Goal: Information Seeking & Learning: Learn about a topic

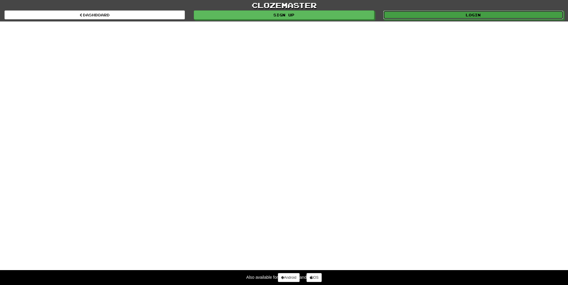
click at [432, 17] on link "Login" at bounding box center [473, 14] width 180 height 9
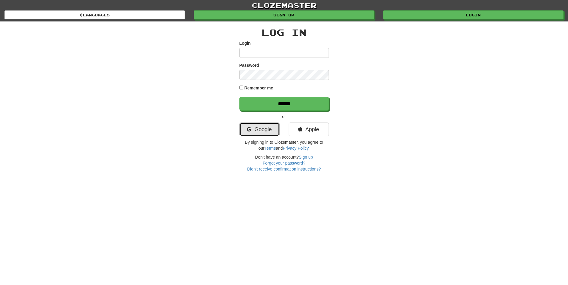
click at [256, 129] on link "Google" at bounding box center [259, 130] width 40 height 14
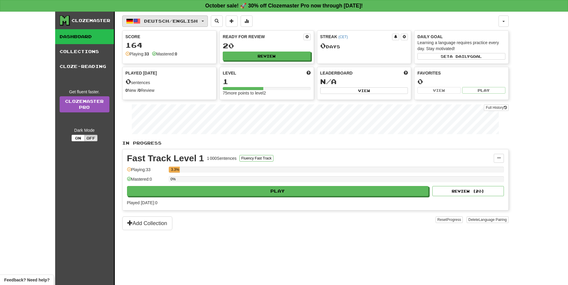
click at [134, 21] on span "button" at bounding box center [136, 21] width 7 height 7
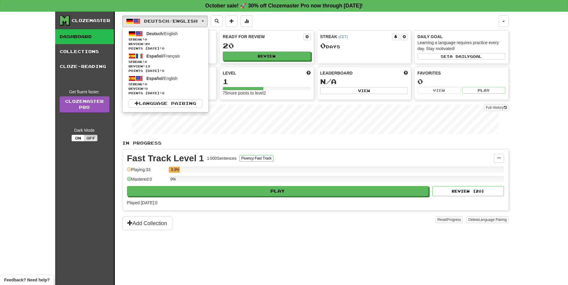
click at [28, 119] on div "Clozemaster Dashboard Collections Cloze-Reading Get fluent faster. Clozemaster …" at bounding box center [284, 148] width 568 height 273
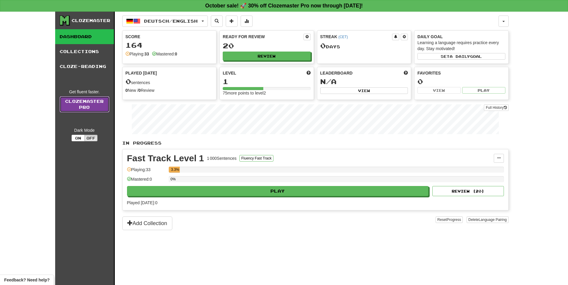
click at [89, 107] on link "Clozemaster Pro" at bounding box center [85, 104] width 50 height 16
click at [90, 139] on button "Off" at bounding box center [90, 138] width 13 height 7
click at [74, 138] on button "On" at bounding box center [78, 138] width 13 height 7
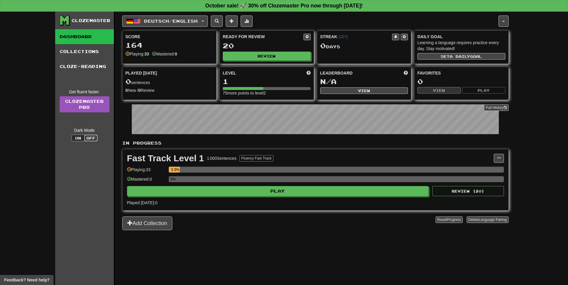
click at [88, 138] on button "Off" at bounding box center [90, 138] width 13 height 7
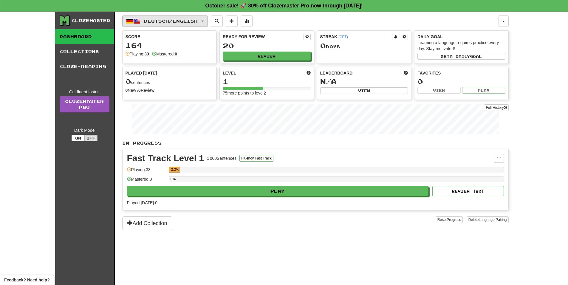
click at [195, 22] on span "Deutsch / English" at bounding box center [171, 20] width 54 height 5
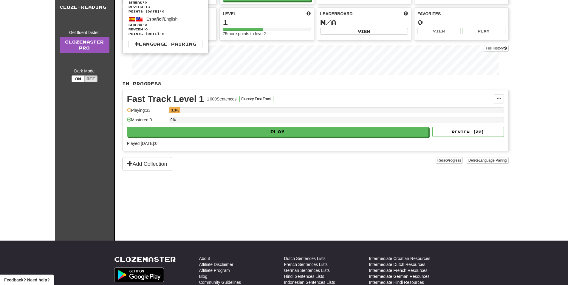
scroll to position [60, 0]
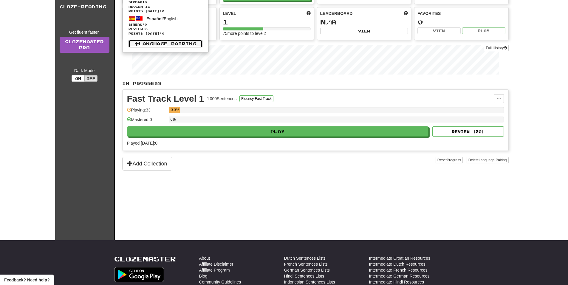
click at [156, 46] on link "Language Pairing" at bounding box center [166, 44] width 74 height 8
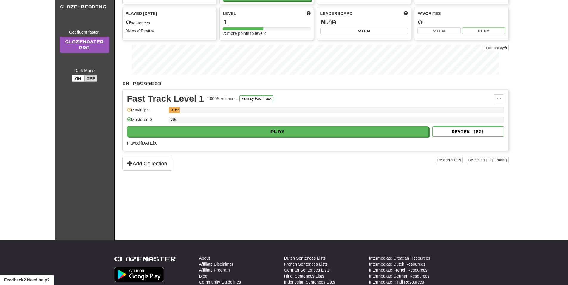
scroll to position [52, 0]
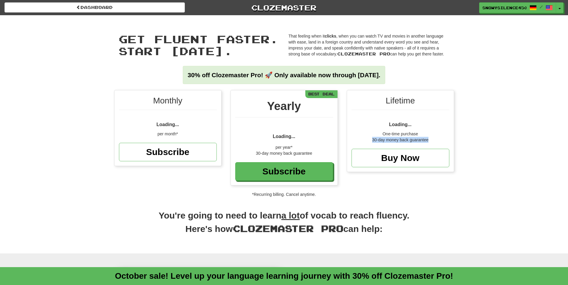
drag, startPoint x: 371, startPoint y: 140, endPoint x: 432, endPoint y: 137, distance: 60.6
click at [432, 137] on div "30-day money back guarantee" at bounding box center [401, 140] width 98 height 6
click at [167, 119] on span "Loading..." at bounding box center [168, 122] width 23 height 14
click at [167, 100] on div "Monthly" at bounding box center [168, 102] width 98 height 15
drag, startPoint x: 248, startPoint y: 104, endPoint x: 263, endPoint y: 105, distance: 15.0
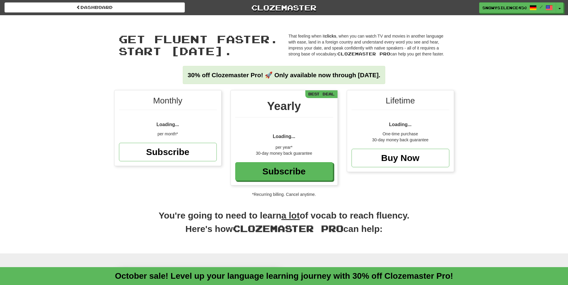
click at [253, 105] on div "Yearly" at bounding box center [284, 108] width 98 height 20
click at [277, 103] on div "Yearly" at bounding box center [284, 108] width 98 height 20
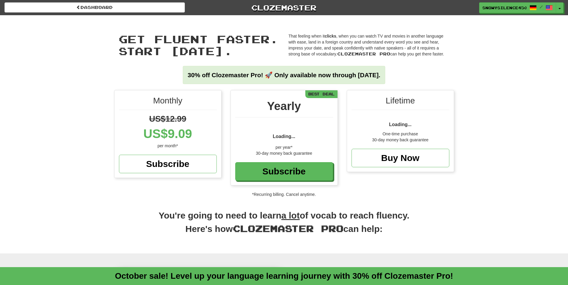
click at [273, 147] on div "Yearly Loading... per year* 30-day money back guarantee Subscribe Best Deal" at bounding box center [284, 137] width 107 height 95
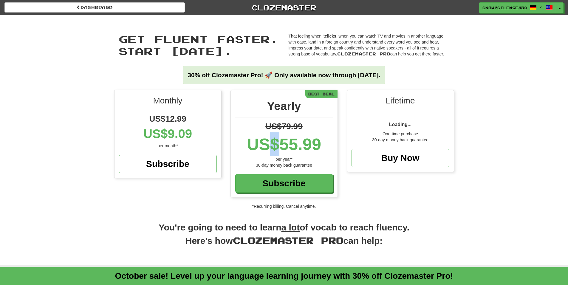
click at [273, 147] on div "US$55.99" at bounding box center [284, 144] width 98 height 24
click at [403, 122] on span "Loading..." at bounding box center [400, 124] width 23 height 5
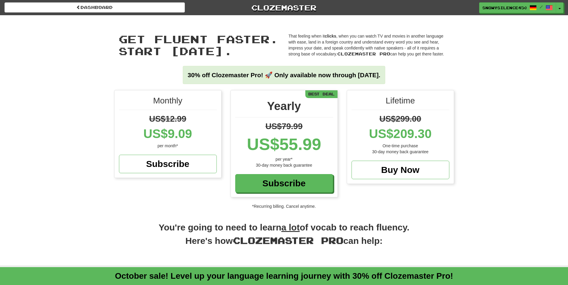
click at [396, 152] on div "30-day money back guarantee" at bounding box center [401, 152] width 98 height 6
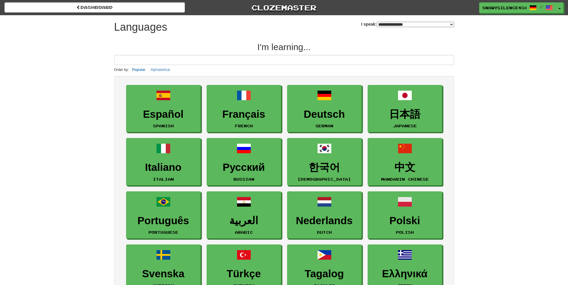
click at [377, 24] on select "**********" at bounding box center [415, 24] width 77 height 5
select select "*******"
click at [377, 22] on select "**********" at bounding box center [415, 24] width 77 height 5
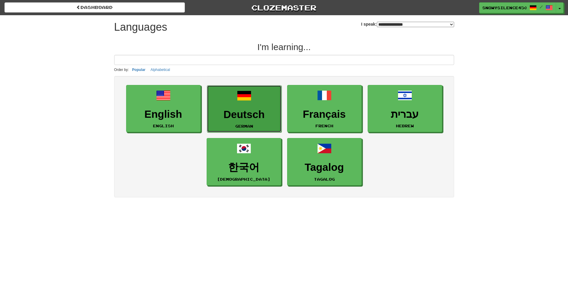
click at [244, 115] on h3 "Deutsch" at bounding box center [244, 115] width 68 height 12
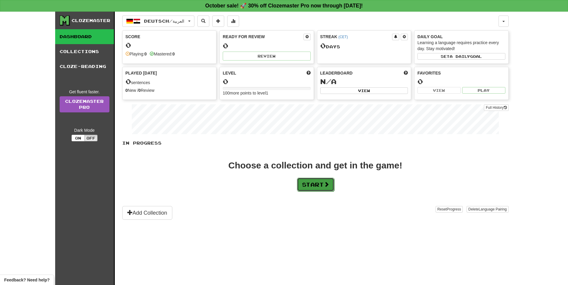
click at [309, 184] on button "Start" at bounding box center [315, 185] width 37 height 14
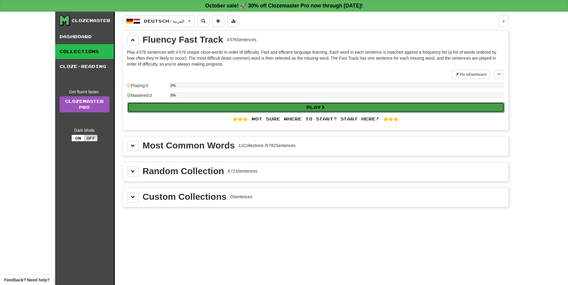
click at [280, 107] on button "Play" at bounding box center [315, 107] width 377 height 10
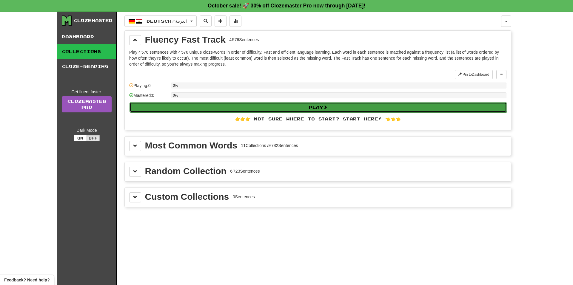
select select "**"
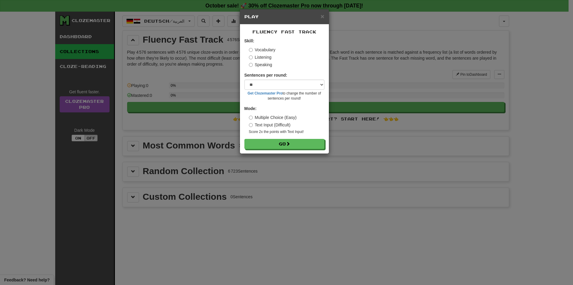
click at [259, 62] on label "Speaking" at bounding box center [260, 65] width 23 height 6
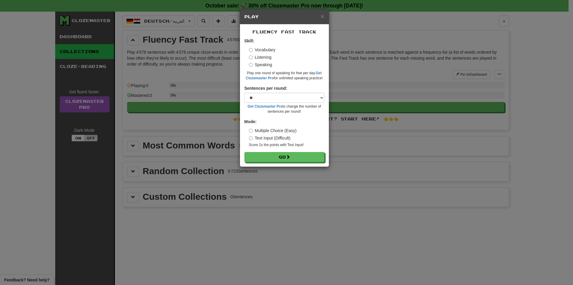
click at [260, 45] on div "Skill: Vocabulary Listening Speaking Play one round of speaking for free per da…" at bounding box center [284, 59] width 80 height 43
click at [259, 50] on label "Vocabulary" at bounding box center [262, 50] width 27 height 6
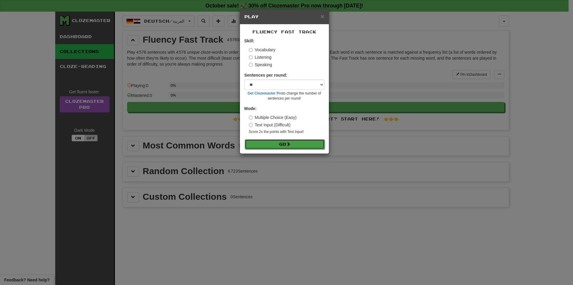
click at [272, 145] on button "Go" at bounding box center [285, 144] width 80 height 10
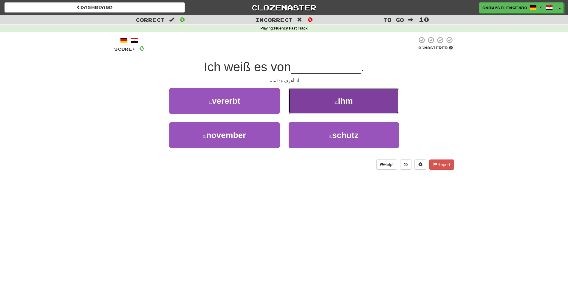
click at [338, 102] on small "2 ." at bounding box center [337, 102] width 4 height 5
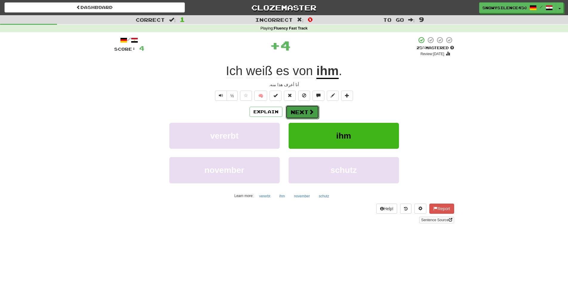
click at [309, 110] on span at bounding box center [311, 111] width 5 height 5
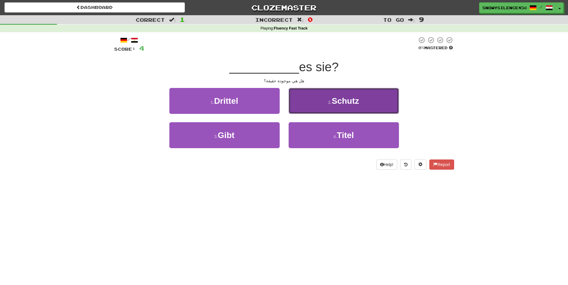
click at [344, 103] on span "Schutz" at bounding box center [345, 100] width 27 height 9
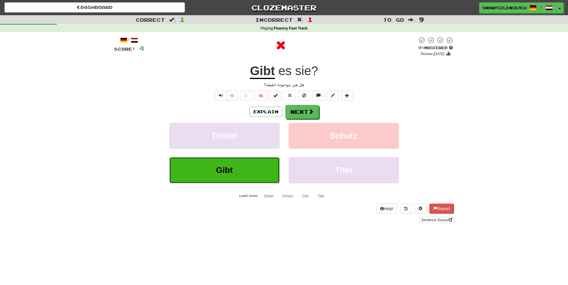
click at [211, 177] on button "Gibt" at bounding box center [224, 170] width 110 height 26
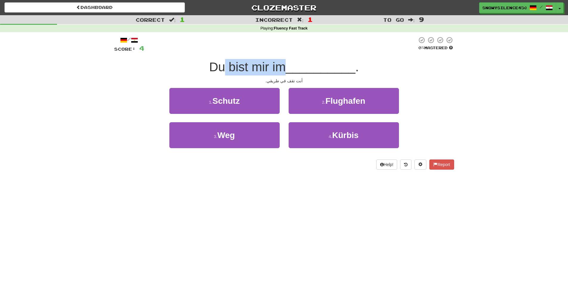
drag, startPoint x: 223, startPoint y: 72, endPoint x: 275, endPoint y: 69, distance: 51.7
click at [278, 69] on span "Du bist mir im" at bounding box center [247, 67] width 77 height 14
click at [258, 67] on span "Du bist mir im" at bounding box center [247, 67] width 77 height 14
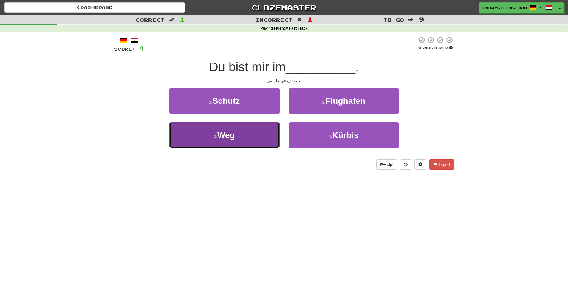
click at [206, 141] on button "3 . Weg" at bounding box center [224, 135] width 110 height 26
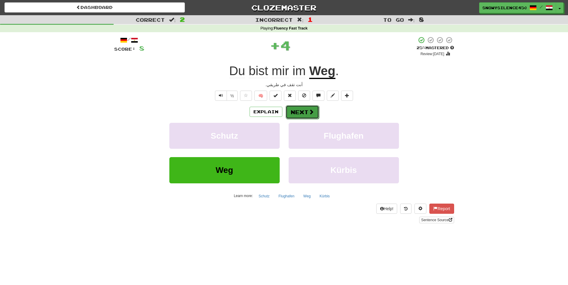
click at [306, 112] on button "Next" at bounding box center [302, 112] width 33 height 14
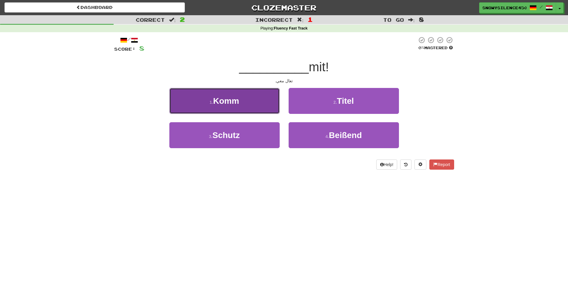
click at [232, 102] on span "Komm" at bounding box center [226, 100] width 26 height 9
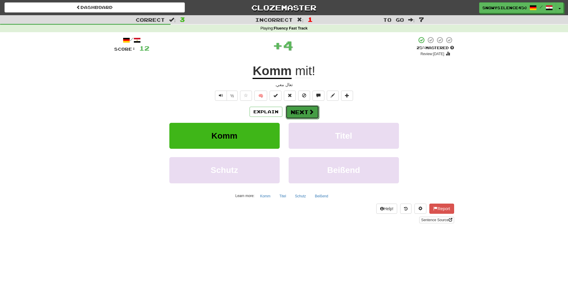
click at [297, 110] on button "Next" at bounding box center [302, 112] width 33 height 14
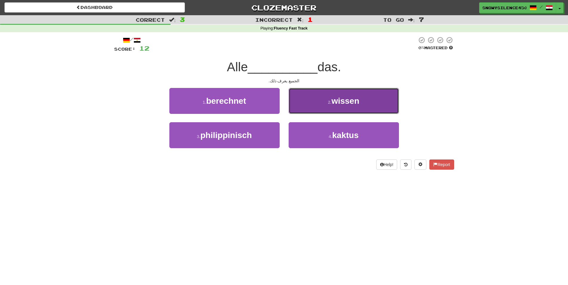
click at [330, 103] on small "2 ." at bounding box center [330, 102] width 4 height 5
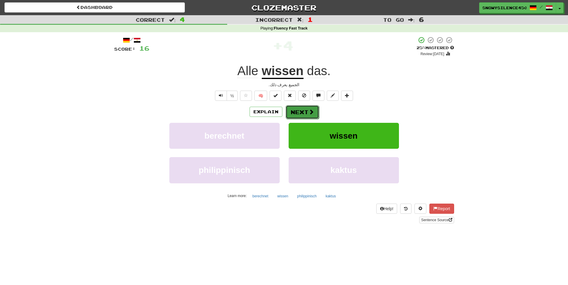
click at [291, 111] on button "Next" at bounding box center [302, 112] width 33 height 14
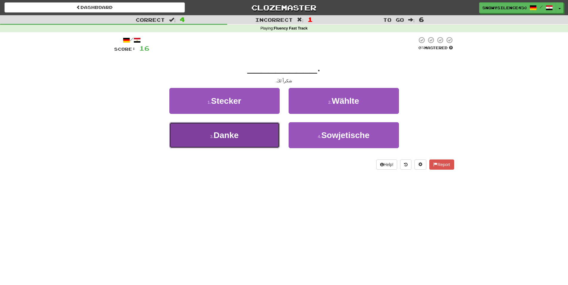
click at [224, 130] on button "3 . Danke" at bounding box center [224, 135] width 110 height 26
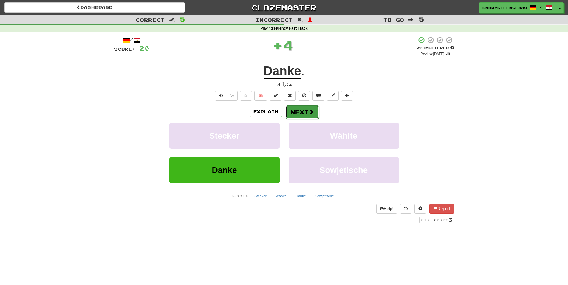
click at [309, 114] on span at bounding box center [311, 111] width 5 height 5
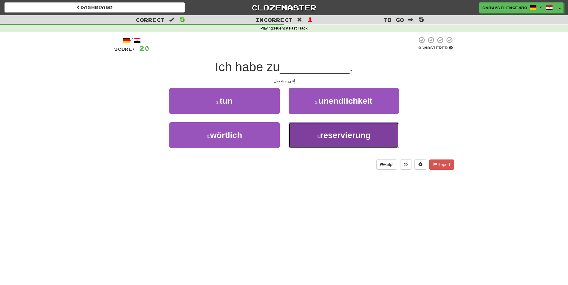
click at [345, 135] on span "reservierung" at bounding box center [345, 135] width 51 height 9
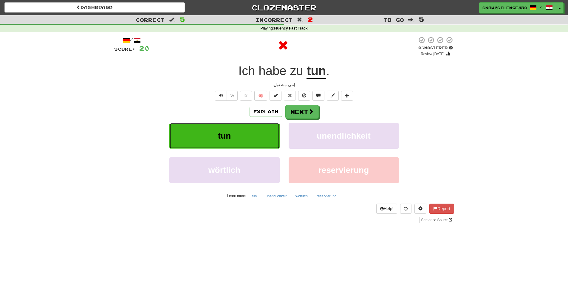
click at [262, 139] on button "tun" at bounding box center [224, 136] width 110 height 26
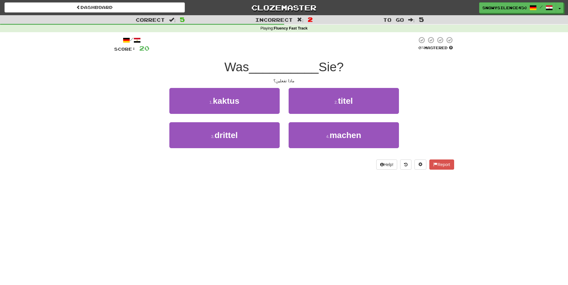
click at [281, 81] on div "ماذا تفعلين؟" at bounding box center [284, 81] width 340 height 6
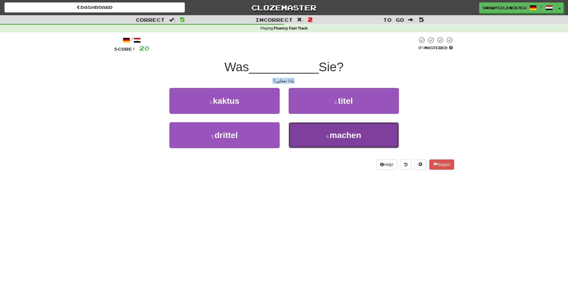
click at [327, 128] on button "4 . machen" at bounding box center [344, 135] width 110 height 26
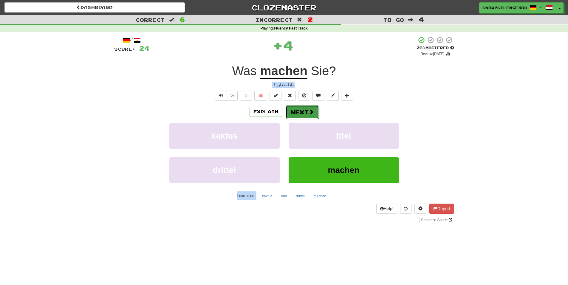
click at [298, 113] on button "Next" at bounding box center [302, 112] width 33 height 14
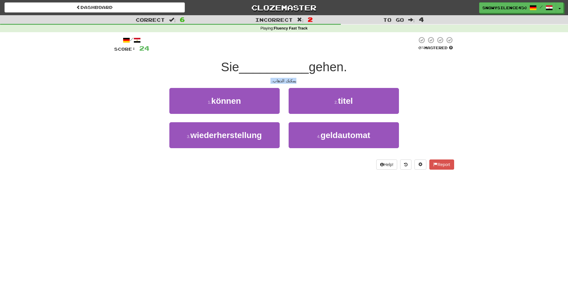
click at [271, 79] on div "يمكنك الذهاب." at bounding box center [284, 81] width 340 height 6
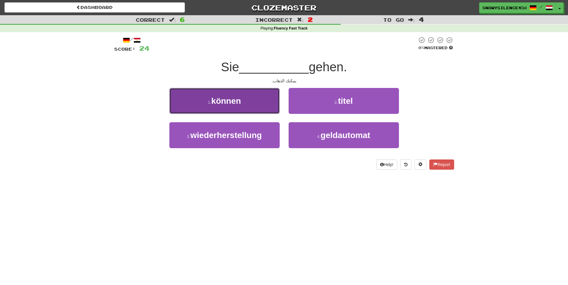
click at [230, 97] on span "können" at bounding box center [226, 100] width 30 height 9
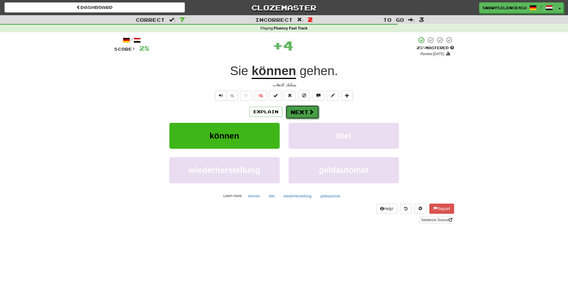
click at [299, 112] on button "Next" at bounding box center [302, 112] width 33 height 14
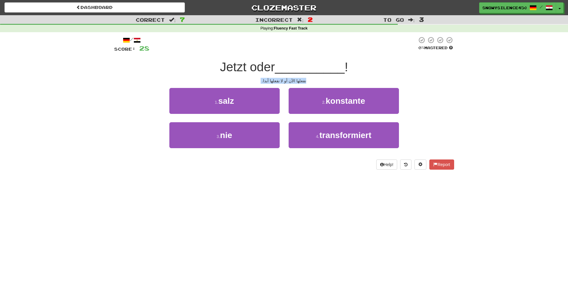
drag, startPoint x: 389, startPoint y: 67, endPoint x: 118, endPoint y: 156, distance: 285.2
click at [125, 162] on div "/ Score: 28 0 % Mastered Jetzt oder __________ ! نفعلها الآن أو لا نفعلها أبدا.…" at bounding box center [284, 102] width 340 height 133
click at [233, 80] on div "نفعلها الآن أو لا نفعلها أبدا." at bounding box center [284, 81] width 340 height 6
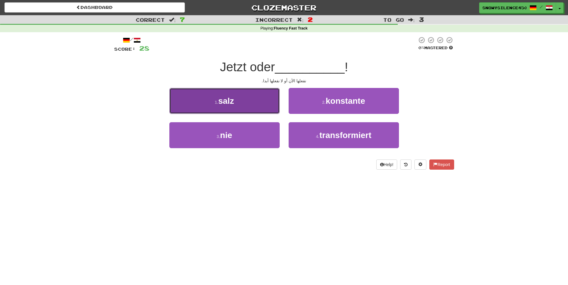
click at [232, 103] on span "salz" at bounding box center [226, 100] width 16 height 9
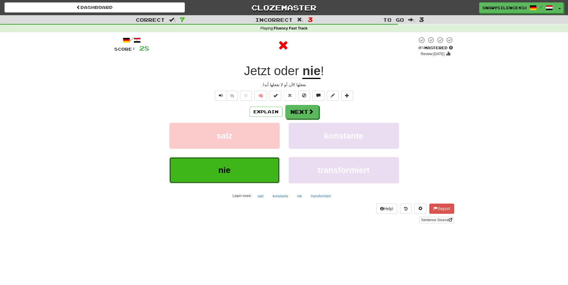
click at [224, 177] on button "nie" at bounding box center [224, 170] width 110 height 26
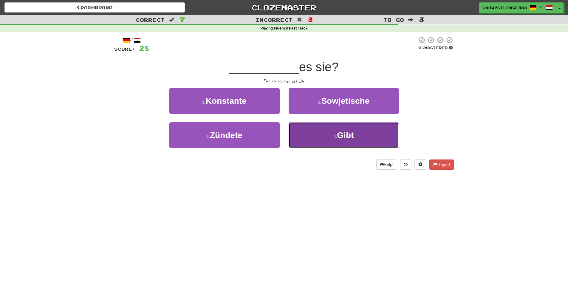
click at [379, 138] on button "4 . Gibt" at bounding box center [344, 135] width 110 height 26
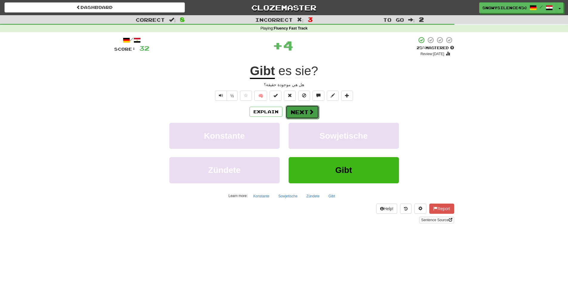
click at [293, 111] on button "Next" at bounding box center [302, 112] width 33 height 14
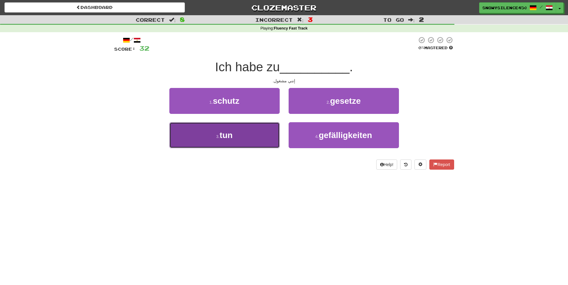
click at [226, 136] on span "tun" at bounding box center [226, 135] width 13 height 9
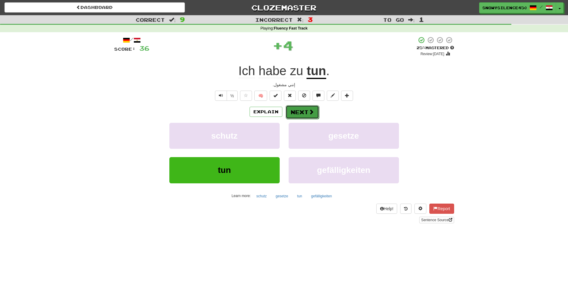
click at [313, 114] on span at bounding box center [311, 111] width 5 height 5
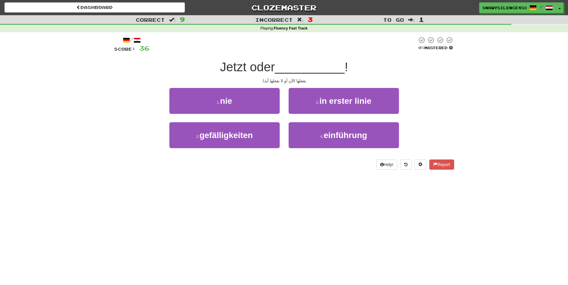
click at [238, 87] on div "/ Score: 36 0 % Mastered Jetzt oder __________ ! نفعلها الآن أو لا نفعلها أبدا.…" at bounding box center [284, 102] width 340 height 133
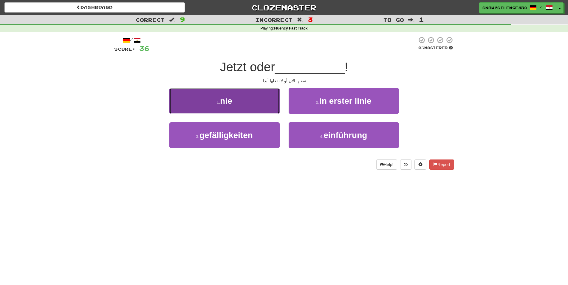
click at [237, 103] on button "1 . nie" at bounding box center [224, 101] width 110 height 26
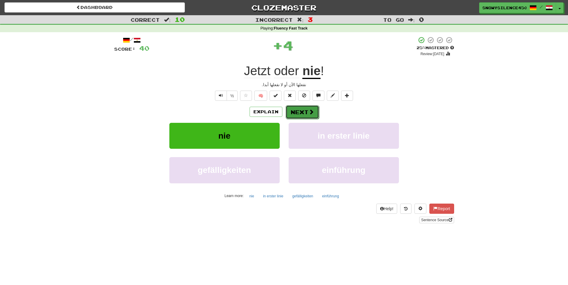
click at [292, 112] on button "Next" at bounding box center [302, 112] width 33 height 14
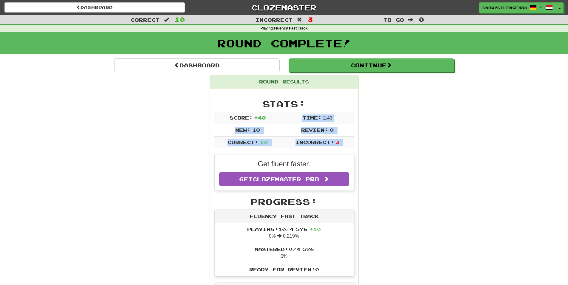
drag, startPoint x: 270, startPoint y: 118, endPoint x: 182, endPoint y: 161, distance: 98.3
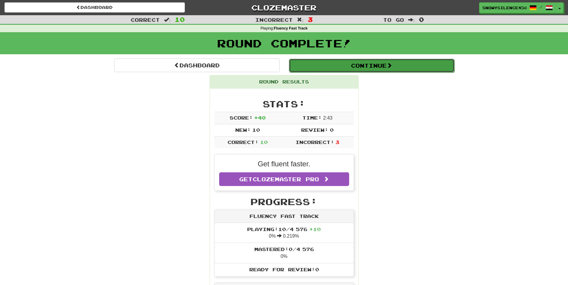
click at [335, 66] on button "Continue" at bounding box center [371, 66] width 165 height 14
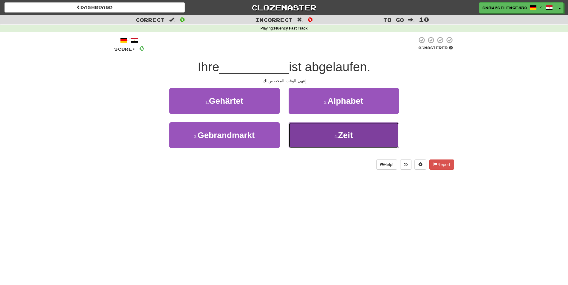
click at [320, 131] on button "4 . Zeit" at bounding box center [344, 135] width 110 height 26
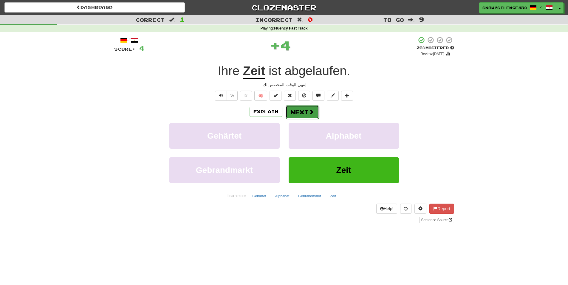
click at [293, 112] on button "Next" at bounding box center [302, 112] width 33 height 14
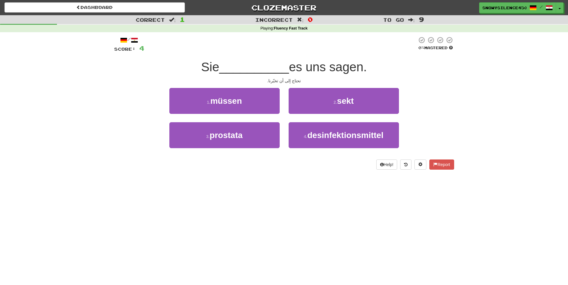
click at [204, 63] on span "Sie" at bounding box center [210, 67] width 18 height 14
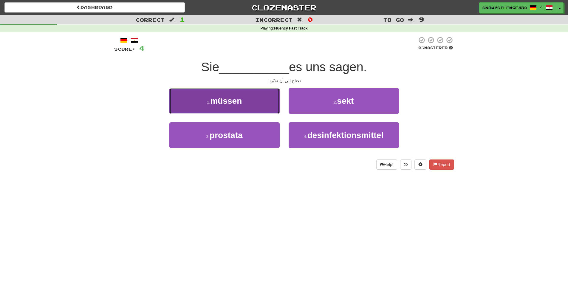
click at [222, 102] on span "müssen" at bounding box center [226, 100] width 32 height 9
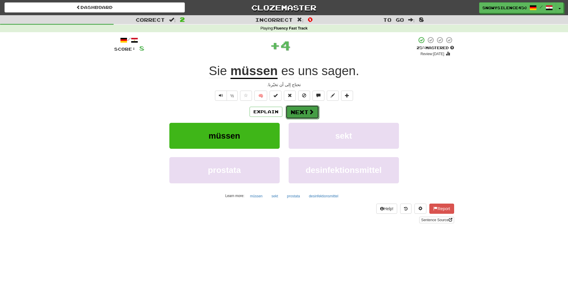
click at [295, 110] on button "Next" at bounding box center [302, 112] width 33 height 14
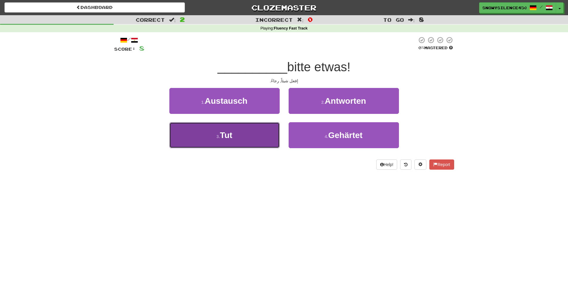
click at [207, 137] on button "3 . Tut" at bounding box center [224, 135] width 110 height 26
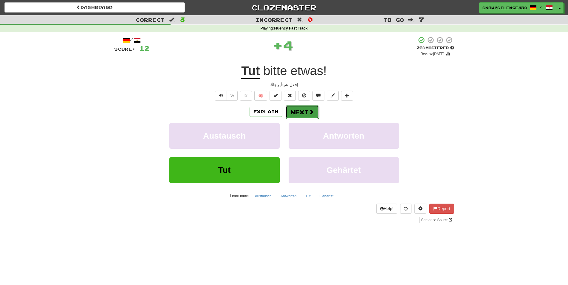
click at [309, 112] on span at bounding box center [311, 111] width 5 height 5
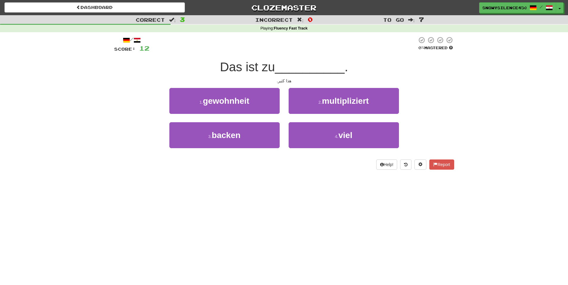
click at [309, 112] on button "2 . multipliziert" at bounding box center [344, 101] width 110 height 26
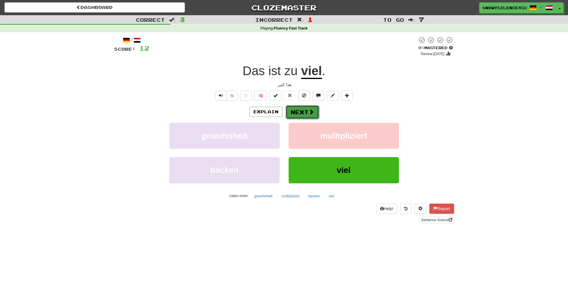
click at [297, 115] on button "Next" at bounding box center [302, 112] width 33 height 14
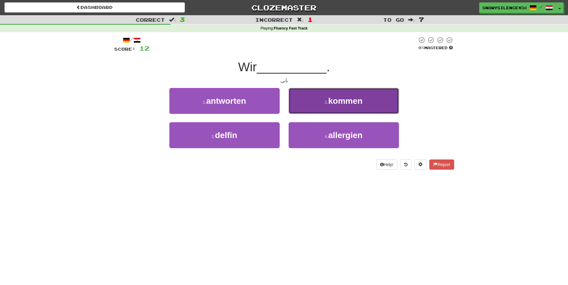
click at [313, 99] on button "2 . kommen" at bounding box center [344, 101] width 110 height 26
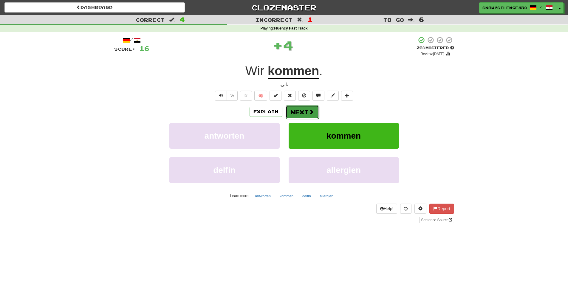
click at [300, 112] on button "Next" at bounding box center [302, 112] width 33 height 14
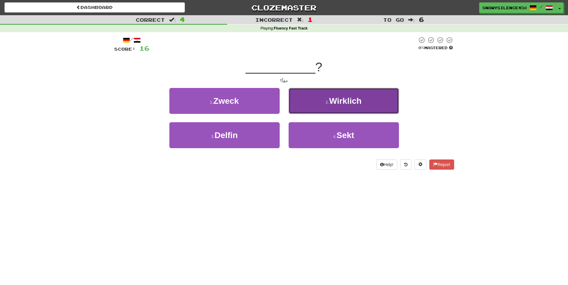
click at [331, 102] on span "Wirklich" at bounding box center [345, 100] width 33 height 9
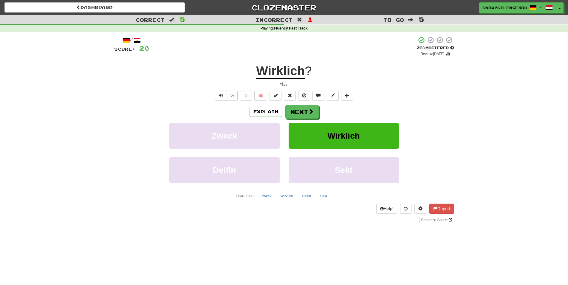
click at [109, 83] on div "Correct : 5 Incorrect : 1 To go : 5 Playing : Fluency Fast Track / Score: 20 + …" at bounding box center [284, 123] width 568 height 216
click at [286, 75] on u "Wirklich" at bounding box center [280, 71] width 49 height 15
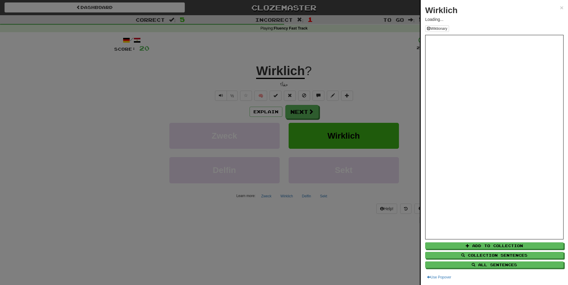
click at [286, 75] on div at bounding box center [284, 142] width 568 height 285
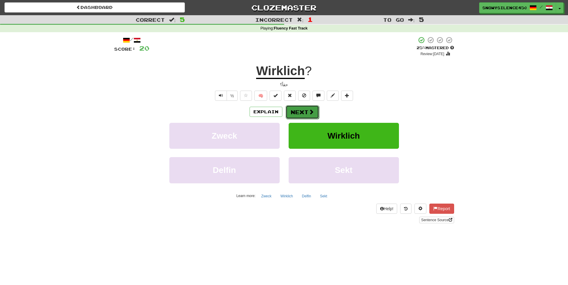
click at [297, 112] on button "Next" at bounding box center [302, 112] width 33 height 14
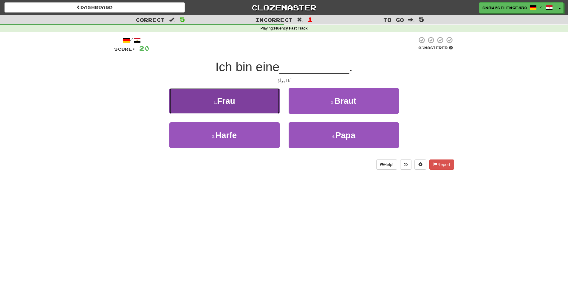
click at [247, 94] on button "1 . Frau" at bounding box center [224, 101] width 110 height 26
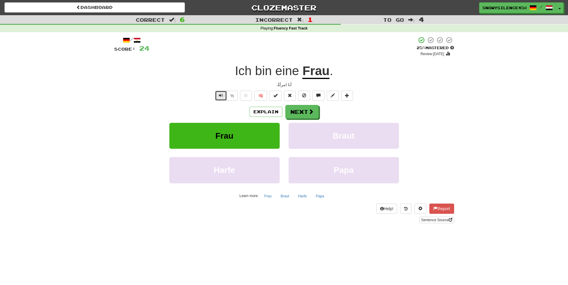
click at [220, 96] on span "Text-to-speech controls" at bounding box center [221, 95] width 4 height 4
click at [301, 113] on button "Next" at bounding box center [302, 112] width 33 height 14
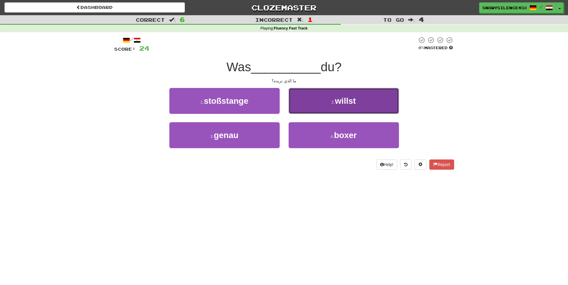
click at [325, 94] on button "2 . willst" at bounding box center [344, 101] width 110 height 26
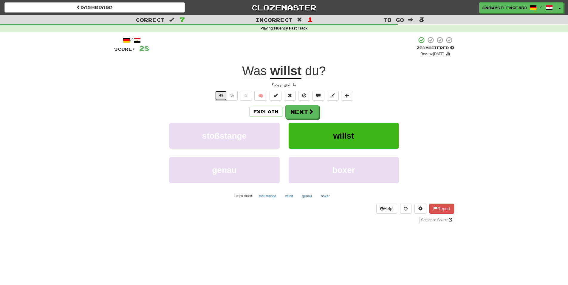
click at [217, 96] on button "Text-to-speech controls" at bounding box center [221, 96] width 12 height 10
click at [301, 113] on button "Next" at bounding box center [302, 112] width 33 height 14
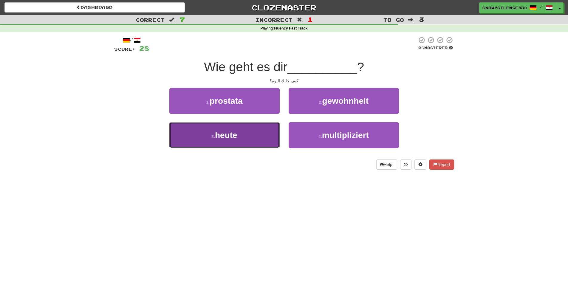
click at [222, 139] on span "heute" at bounding box center [226, 135] width 22 height 9
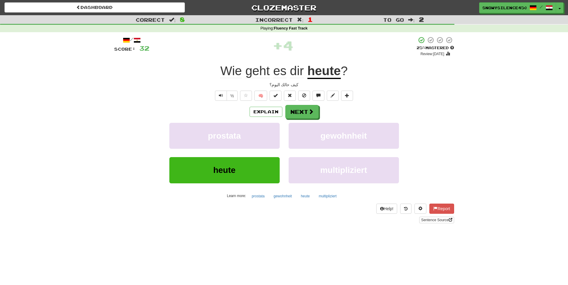
click at [186, 93] on div "½ 🧠" at bounding box center [284, 96] width 340 height 10
click at [307, 114] on button "Next" at bounding box center [302, 112] width 33 height 14
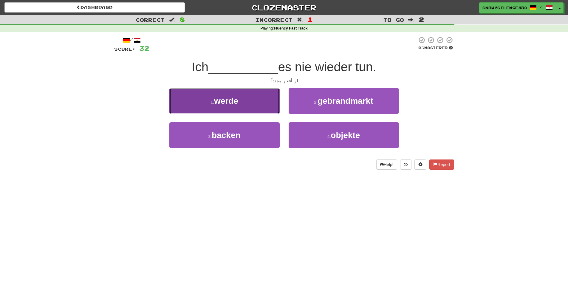
click at [219, 106] on button "1 . werde" at bounding box center [224, 101] width 110 height 26
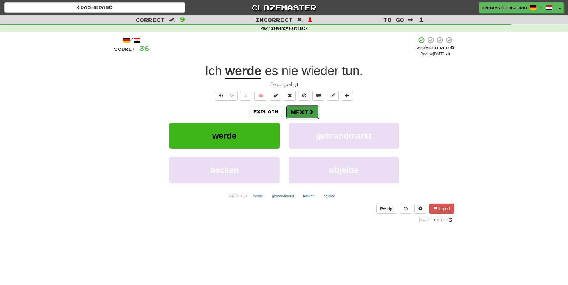
click at [301, 110] on button "Next" at bounding box center [302, 112] width 33 height 14
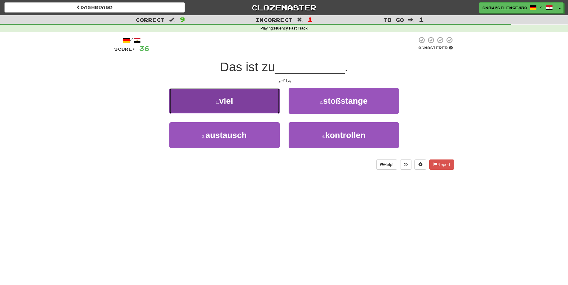
click at [251, 100] on button "1 . viel" at bounding box center [224, 101] width 110 height 26
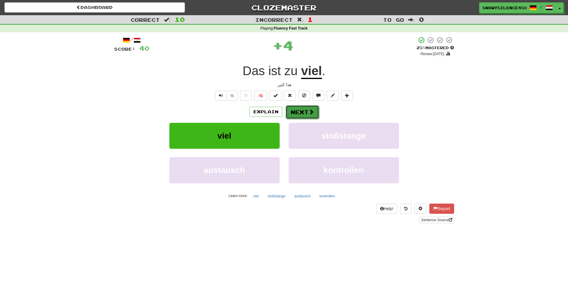
click at [291, 111] on button "Next" at bounding box center [302, 112] width 33 height 14
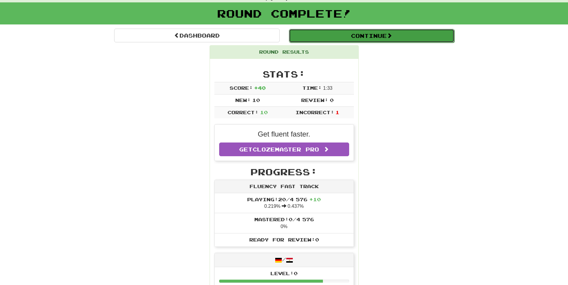
click at [347, 41] on button "Continue" at bounding box center [371, 36] width 165 height 14
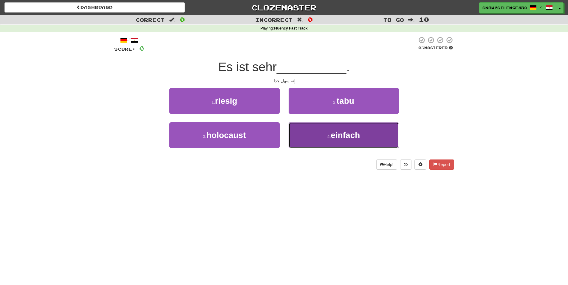
click at [328, 135] on small "4 ." at bounding box center [329, 136] width 4 height 5
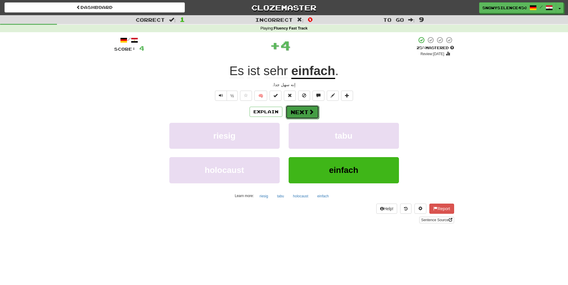
click at [292, 112] on button "Next" at bounding box center [302, 112] width 33 height 14
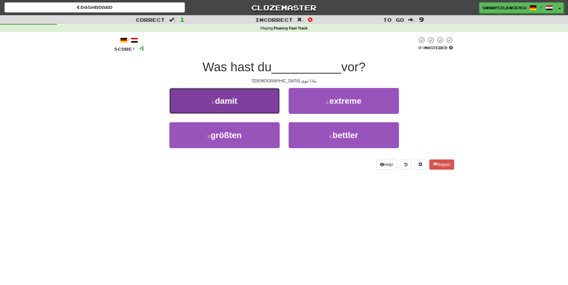
click at [235, 104] on span "damit" at bounding box center [226, 100] width 22 height 9
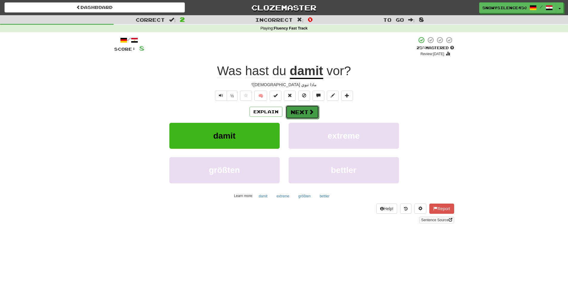
click at [298, 114] on button "Next" at bounding box center [302, 112] width 33 height 14
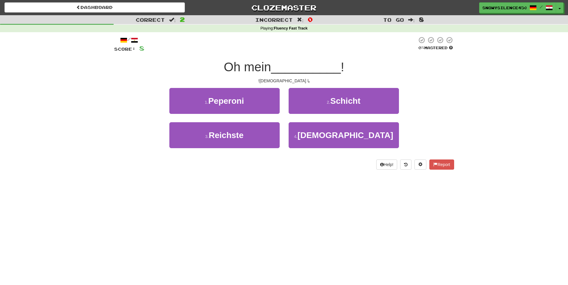
click at [240, 217] on div "Dashboard Clozemaster SnowySilence4501 / Toggle Dropdown Dashboard Leaderboard …" at bounding box center [284, 142] width 568 height 285
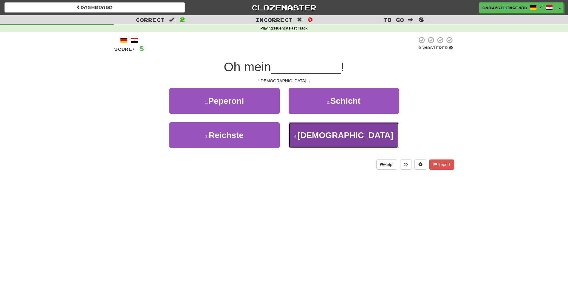
click at [338, 131] on span "Gott" at bounding box center [346, 135] width 96 height 9
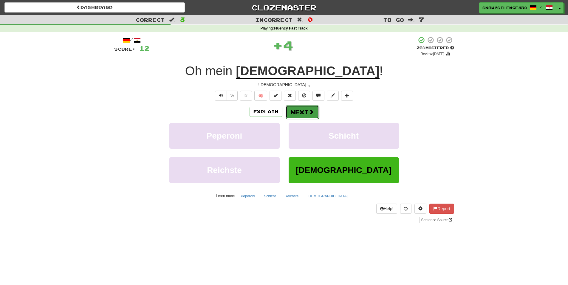
click at [301, 117] on button "Next" at bounding box center [302, 112] width 33 height 14
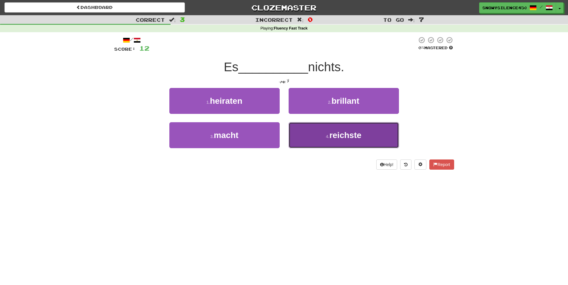
click at [348, 140] on span "reichste" at bounding box center [345, 135] width 32 height 9
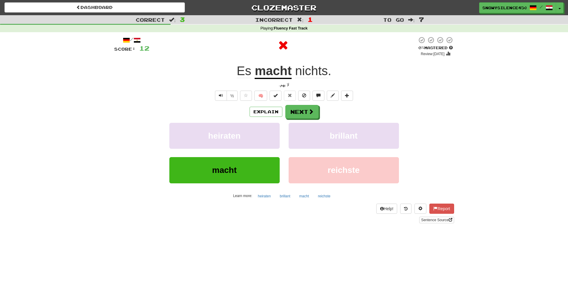
click at [155, 188] on div "macht reichste" at bounding box center [284, 174] width 358 height 34
click at [215, 174] on span "macht" at bounding box center [224, 169] width 24 height 9
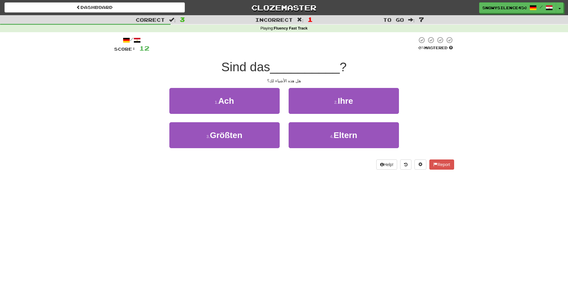
click at [231, 73] on span "Sind das" at bounding box center [245, 67] width 49 height 14
click at [236, 66] on span "Sind das" at bounding box center [245, 67] width 49 height 14
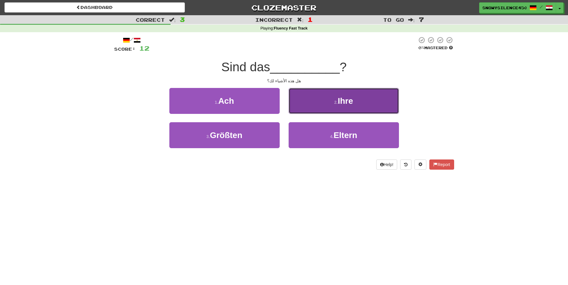
click at [315, 107] on button "2 . Ihre" at bounding box center [344, 101] width 110 height 26
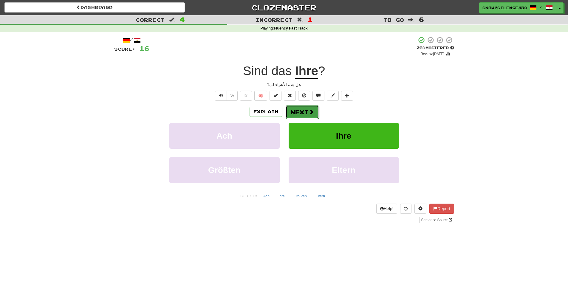
click at [297, 114] on button "Next" at bounding box center [302, 112] width 33 height 14
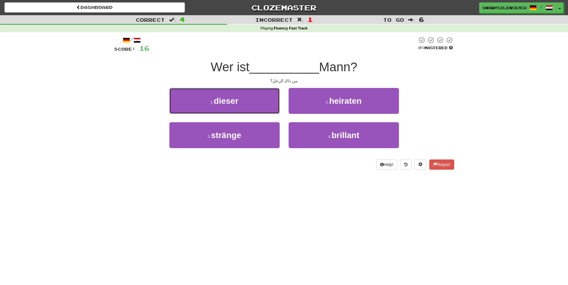
drag, startPoint x: 238, startPoint y: 97, endPoint x: 225, endPoint y: 181, distance: 85.7
click at [225, 181] on div "Dashboard Clozemaster SnowySilence4501 / Toggle Dropdown Dashboard Leaderboard …" at bounding box center [284, 142] width 568 height 285
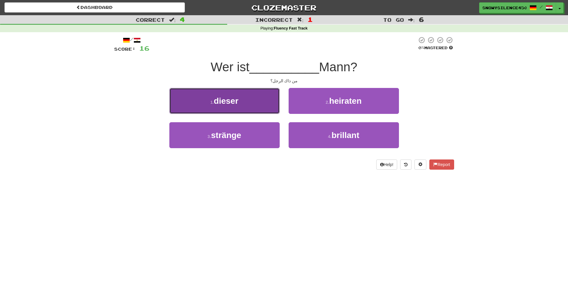
click at [240, 105] on button "1 . dieser" at bounding box center [224, 101] width 110 height 26
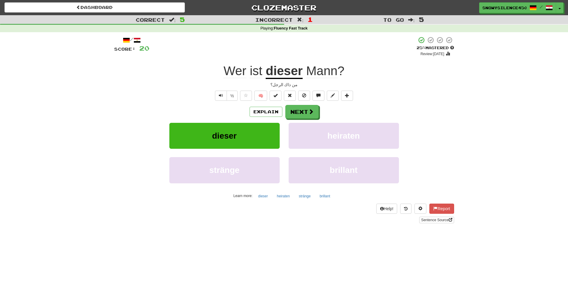
click at [292, 84] on div "من ذاك الرجل؟" at bounding box center [284, 85] width 340 height 6
click at [249, 77] on span "Wer ist" at bounding box center [245, 71] width 42 height 14
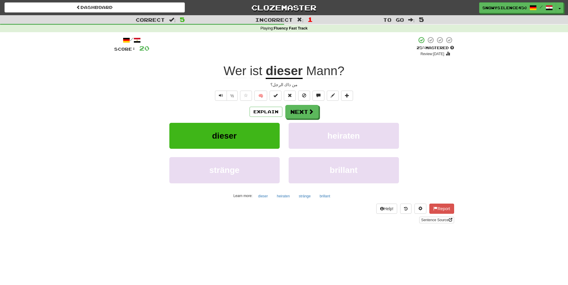
click at [249, 77] on div at bounding box center [284, 142] width 568 height 285
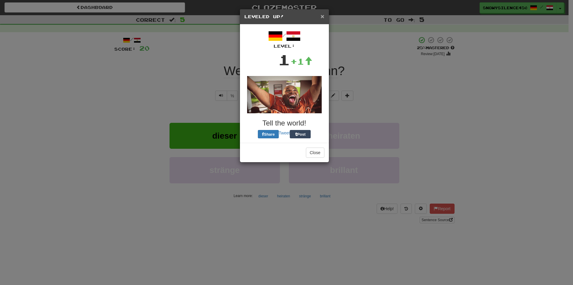
click at [321, 16] on span "×" at bounding box center [322, 16] width 4 height 7
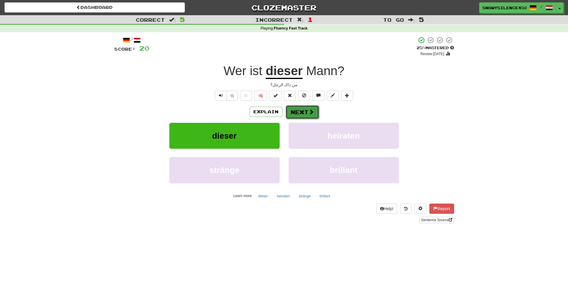
click at [301, 114] on button "Next" at bounding box center [302, 112] width 33 height 14
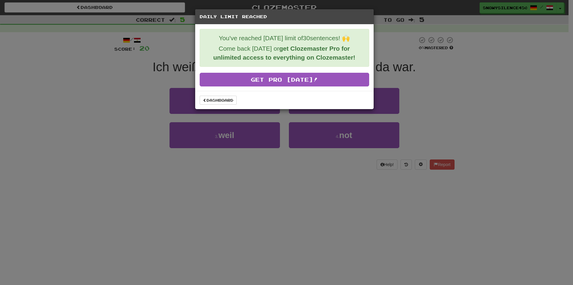
click at [255, 41] on p "You've reached today's limit of 30 sentences! 🙌" at bounding box center [284, 38] width 160 height 9
click at [220, 98] on link "Dashboard" at bounding box center [217, 100] width 37 height 9
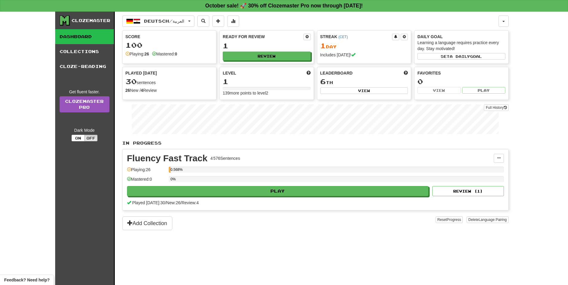
click at [87, 22] on div "Clozemaster" at bounding box center [91, 21] width 39 height 6
click at [81, 43] on link "Dashboard" at bounding box center [84, 36] width 59 height 15
click at [77, 51] on link "Collections" at bounding box center [84, 51] width 59 height 15
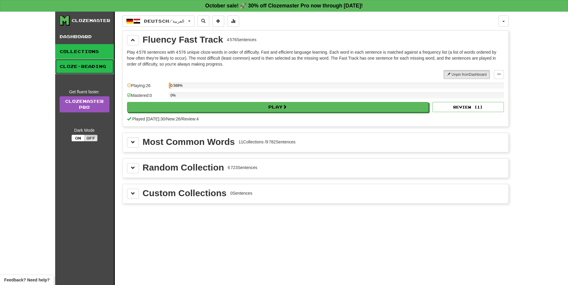
click at [76, 63] on link "Cloze-Reading" at bounding box center [84, 66] width 59 height 15
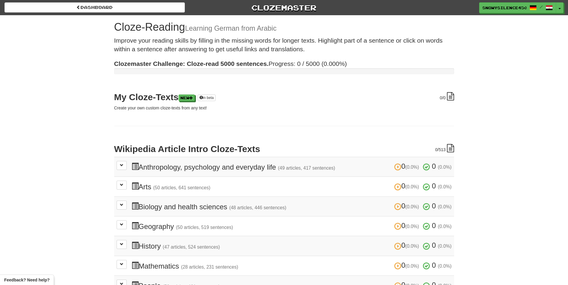
drag, startPoint x: 230, startPoint y: 115, endPoint x: 197, endPoint y: 46, distance: 76.0
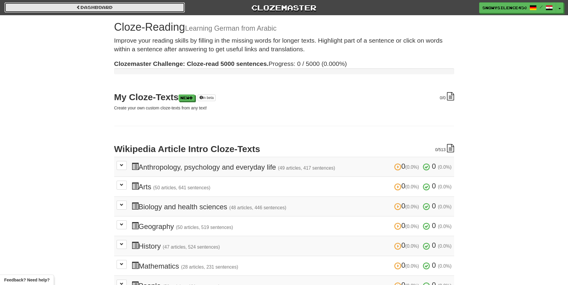
click at [74, 9] on link "Dashboard" at bounding box center [94, 7] width 180 height 10
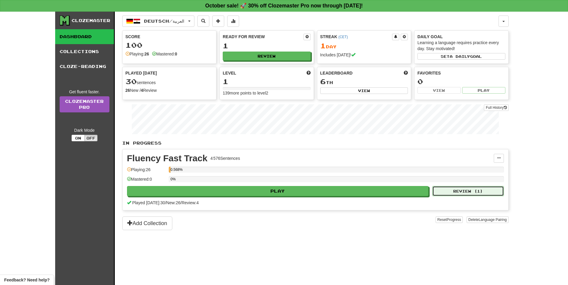
click at [471, 193] on button "Review ( 1 )" at bounding box center [468, 191] width 72 height 10
select select "**"
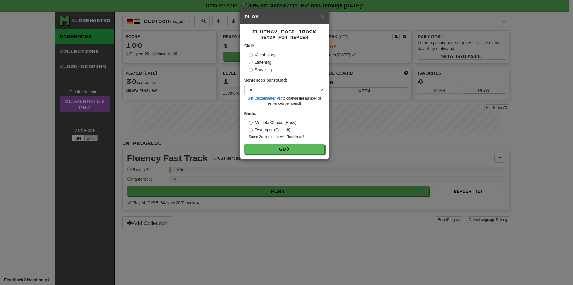
click at [262, 60] on label "Listening" at bounding box center [260, 62] width 23 height 6
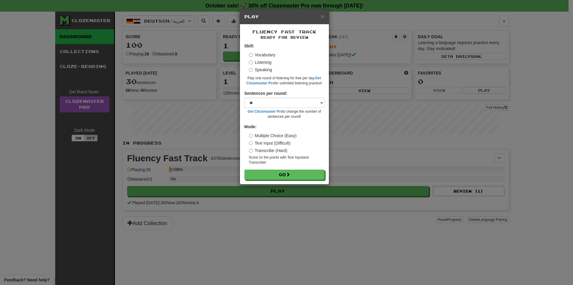
click at [260, 61] on label "Listening" at bounding box center [260, 62] width 23 height 6
click at [275, 174] on button "Go" at bounding box center [285, 175] width 80 height 10
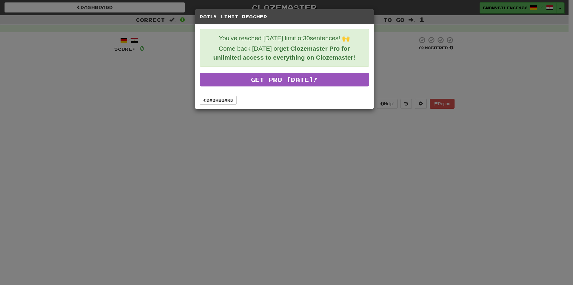
click at [267, 61] on p "Come back tomorrow or get Clozemaster Pro for unlimited access to everything on…" at bounding box center [284, 53] width 160 height 18
click at [263, 70] on div "You've reached today's limit of 30 sentences! 🙌 Come back tomorrow or get Cloze…" at bounding box center [284, 57] width 178 height 66
click at [226, 99] on link "Dashboard" at bounding box center [217, 100] width 37 height 9
